Goal: Complete application form

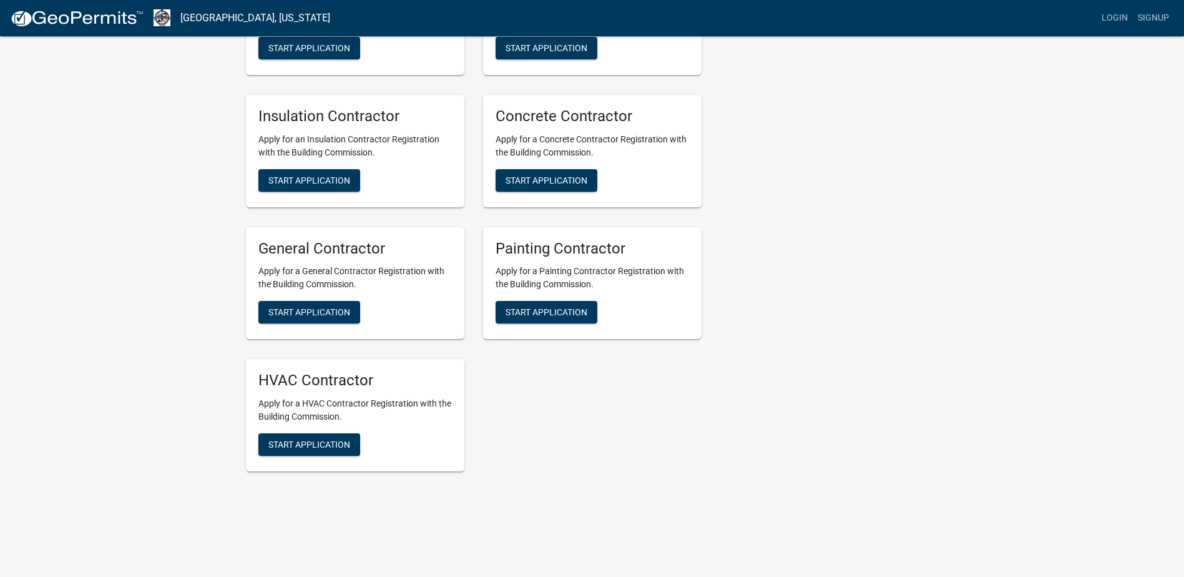
scroll to position [597, 0]
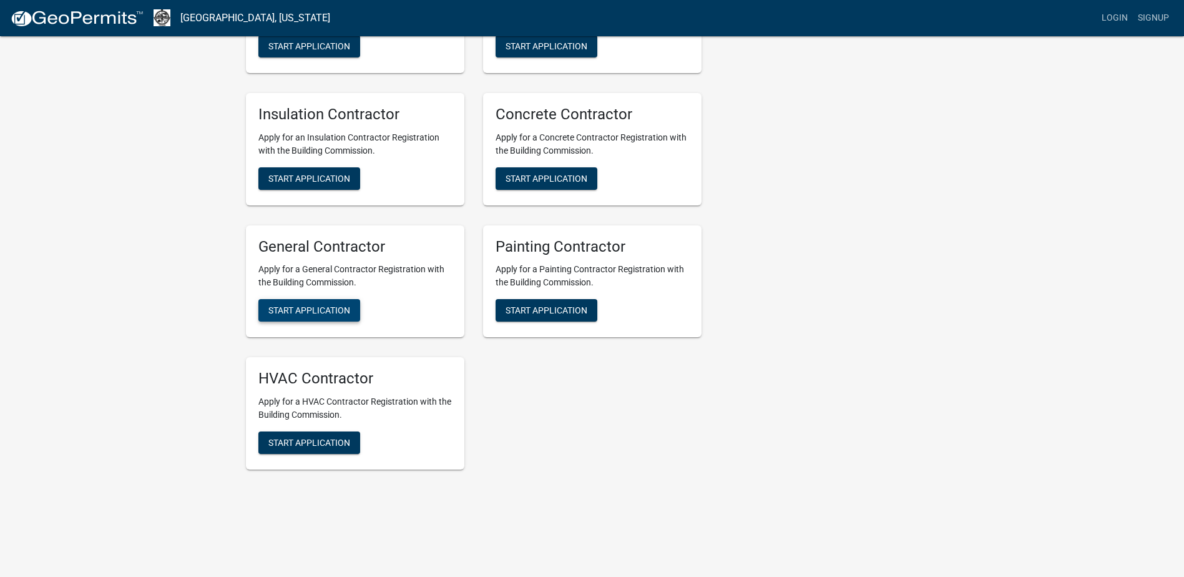
click at [308, 309] on span "Start Application" at bounding box center [309, 310] width 82 height 10
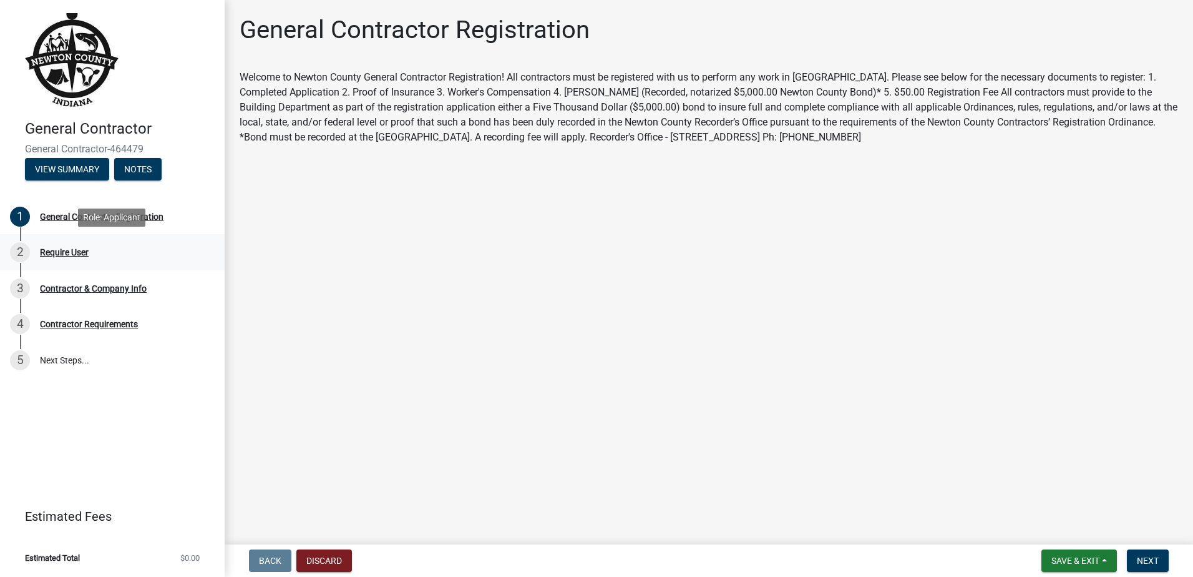
click at [58, 252] on div "Require User" at bounding box center [64, 252] width 49 height 9
click at [1155, 561] on span "Next" at bounding box center [1148, 560] width 22 height 10
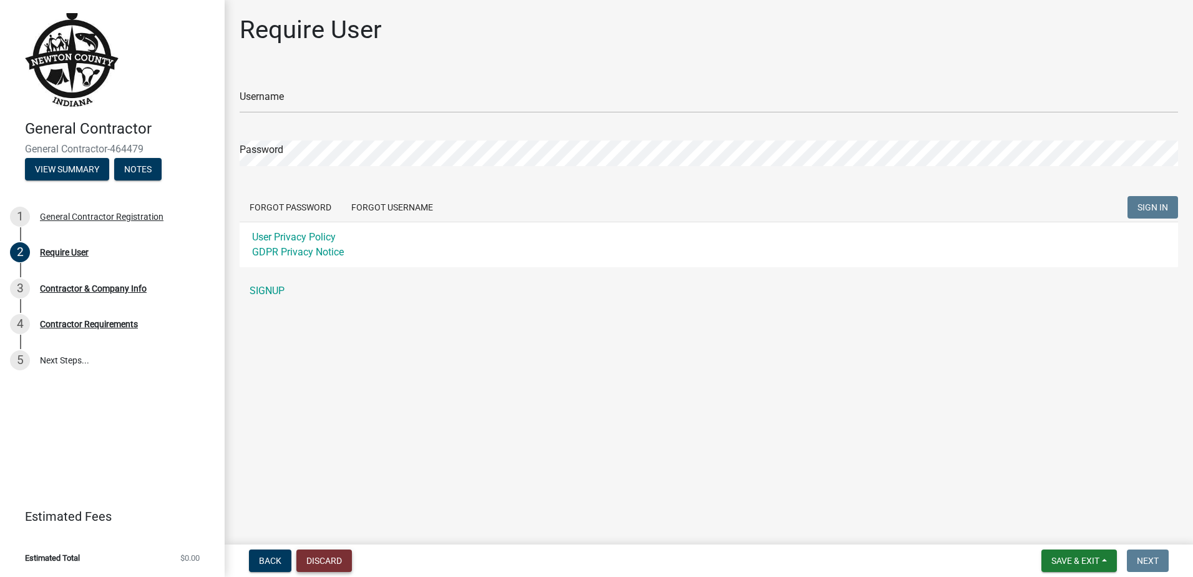
click at [326, 562] on button "Discard" at bounding box center [324, 560] width 56 height 22
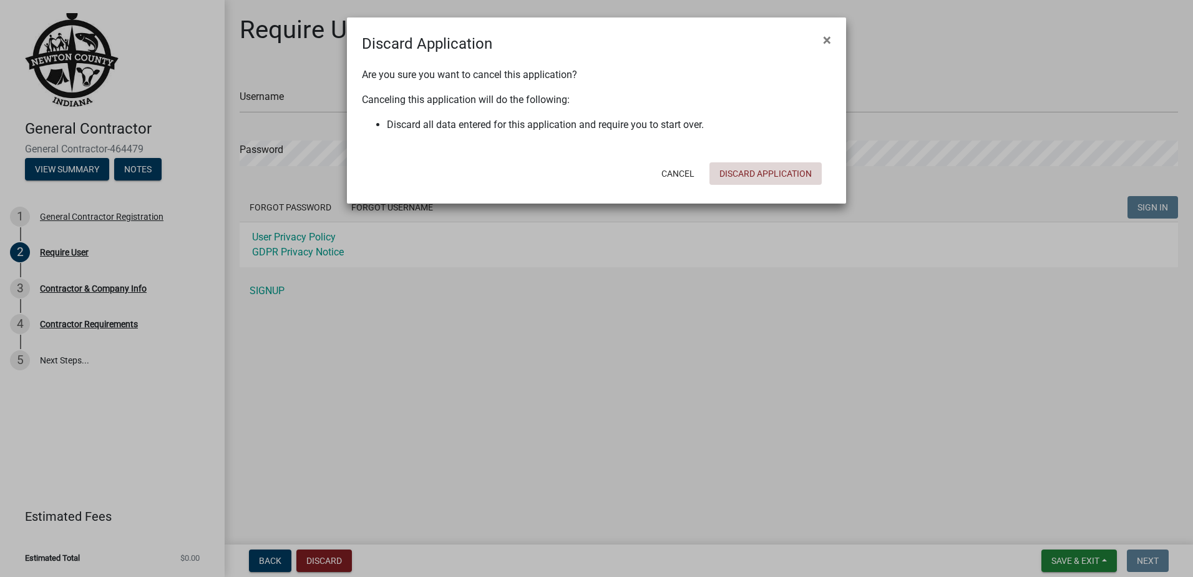
click at [746, 169] on button "Discard Application" at bounding box center [766, 173] width 112 height 22
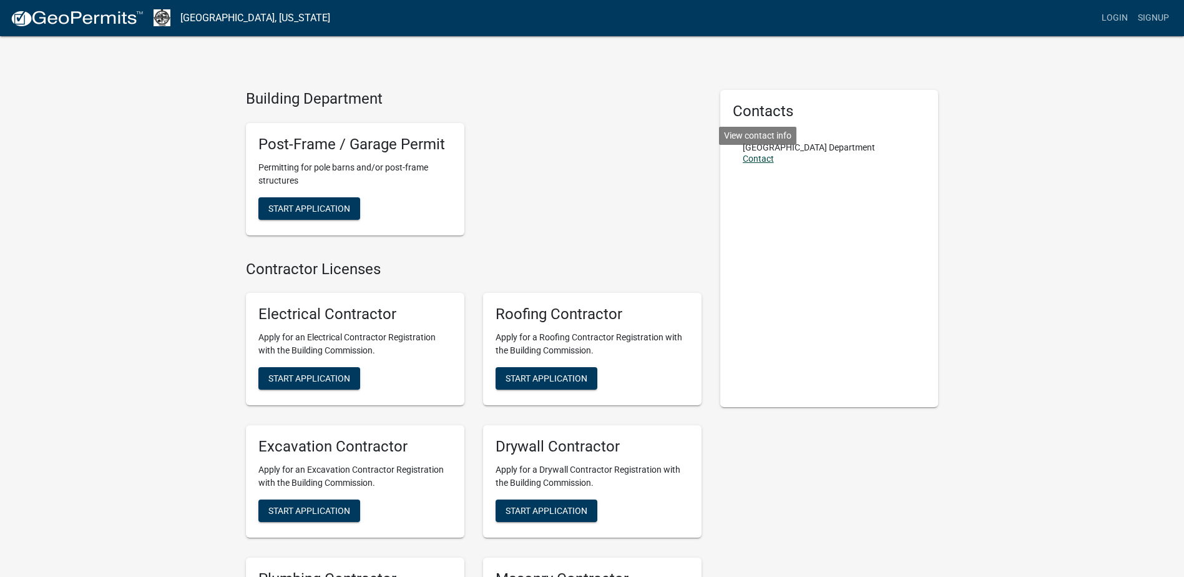
click at [761, 159] on link "Contact" at bounding box center [758, 159] width 31 height 10
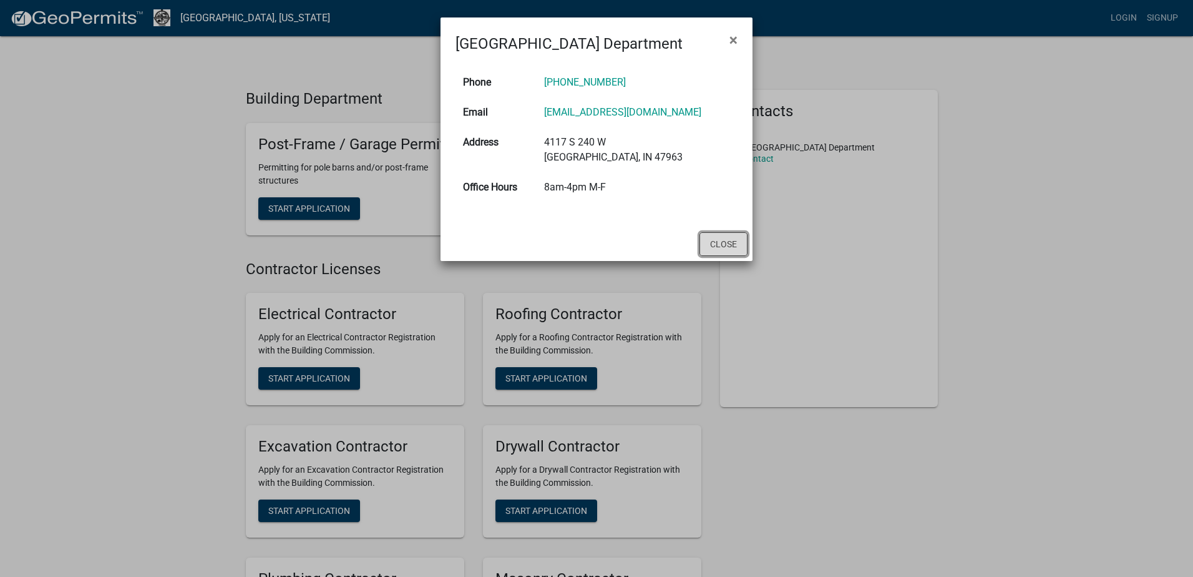
click at [722, 243] on button "Close" at bounding box center [724, 244] width 48 height 24
